Goal: Task Accomplishment & Management: Use online tool/utility

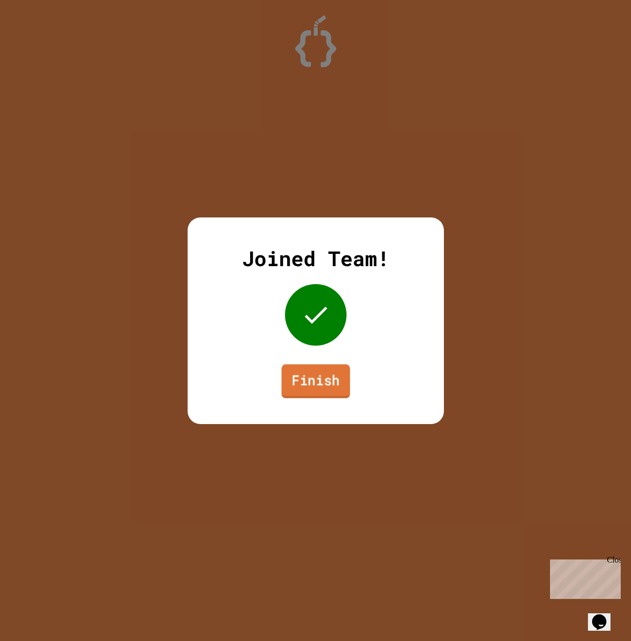
click at [326, 372] on link "Finish" at bounding box center [315, 381] width 69 height 34
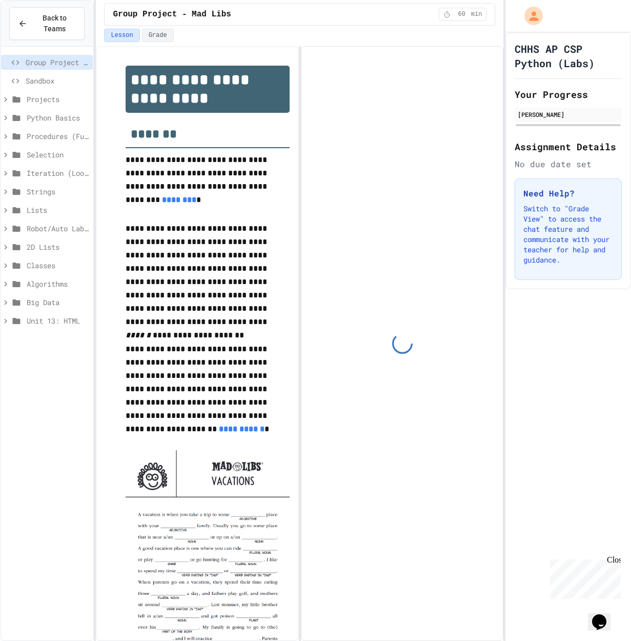
scroll to position [88, 0]
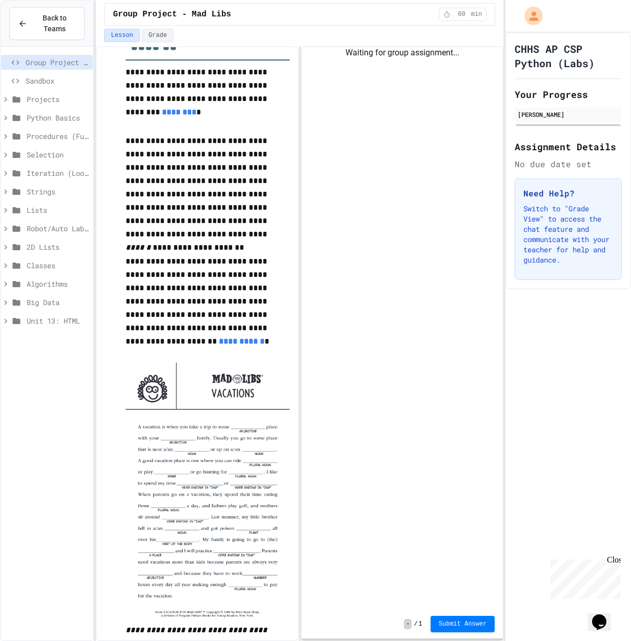
click at [42, 82] on span "Sandbox" at bounding box center [57, 80] width 63 height 11
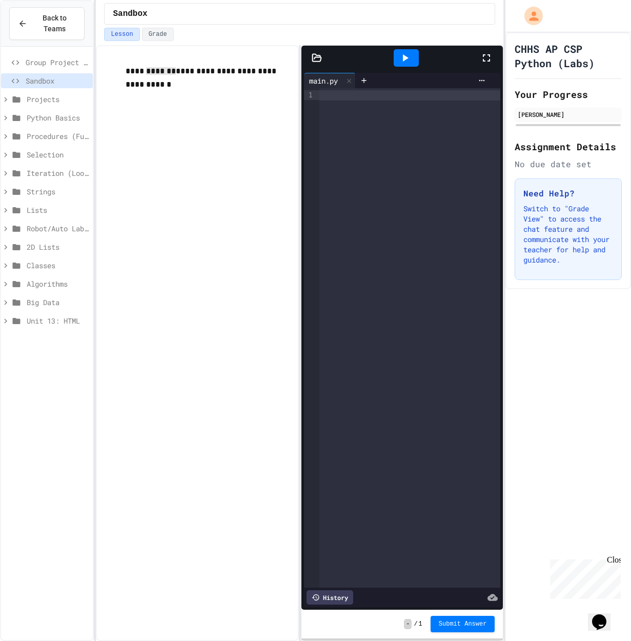
drag, startPoint x: 169, startPoint y: 75, endPoint x: 143, endPoint y: 69, distance: 26.5
click at [143, 69] on p "**********" at bounding box center [207, 79] width 163 height 28
click at [340, 120] on div at bounding box center [409, 337] width 181 height 499
click at [434, 623] on button "Submit Answer" at bounding box center [462, 622] width 65 height 16
